Goal: Transaction & Acquisition: Purchase product/service

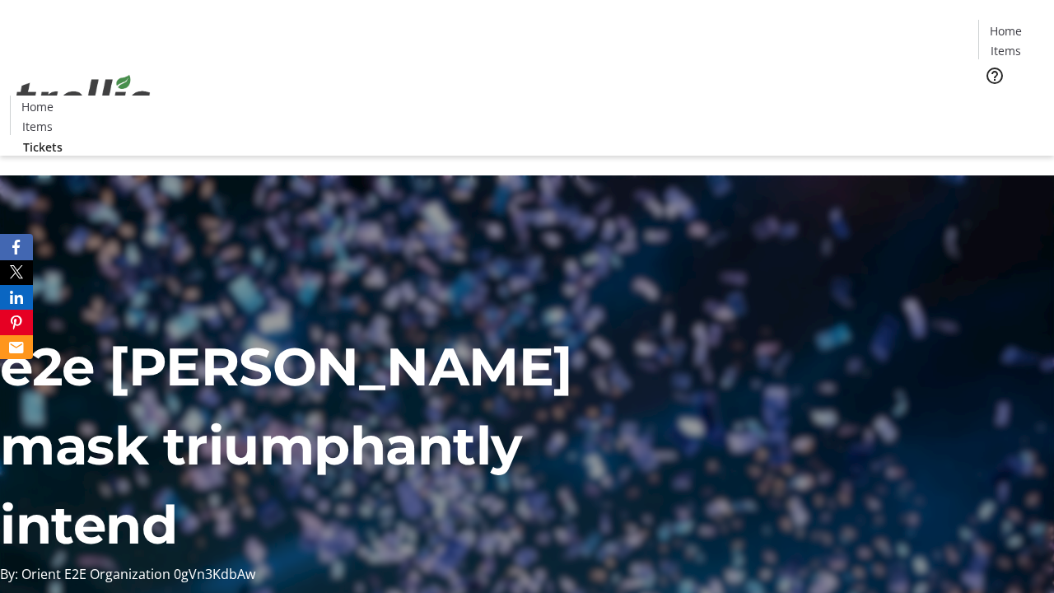
click at [991, 95] on span "Tickets" at bounding box center [1011, 103] width 40 height 17
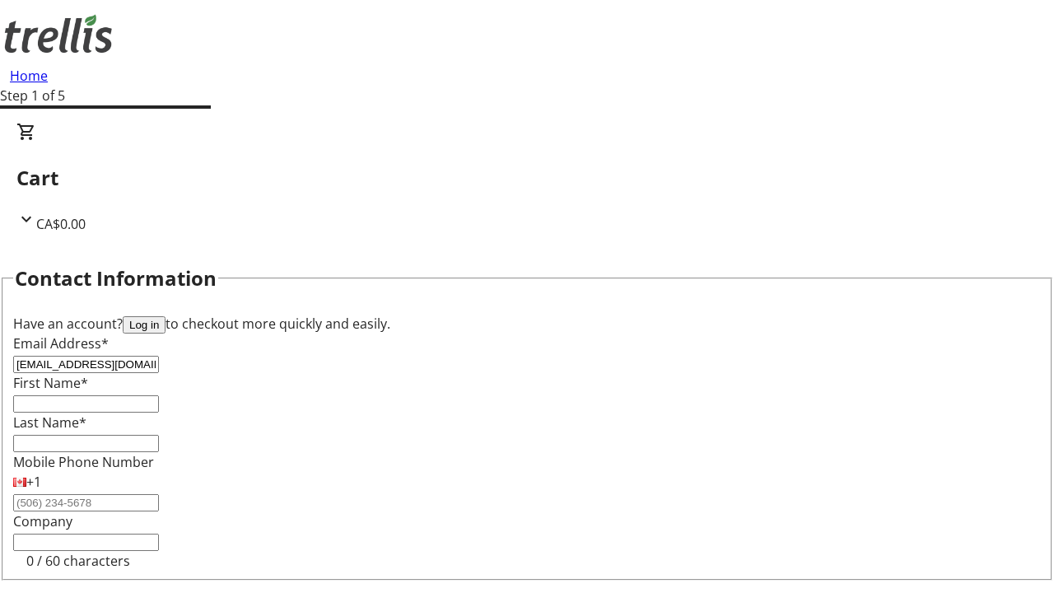
type input "[EMAIL_ADDRESS][DOMAIN_NAME]"
type input "Alivia"
type input "[PERSON_NAME]"
